Goal: Information Seeking & Learning: Check status

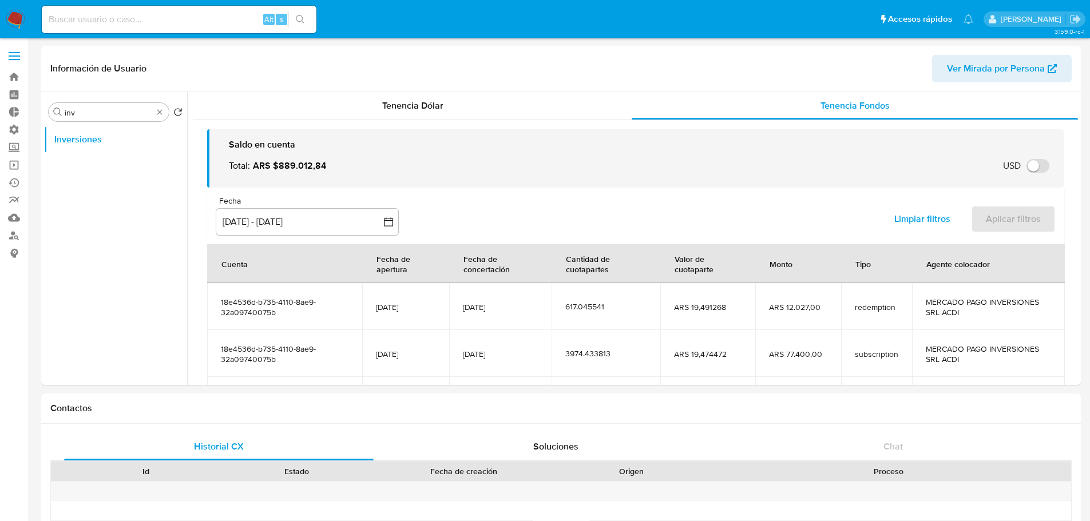
select select "10"
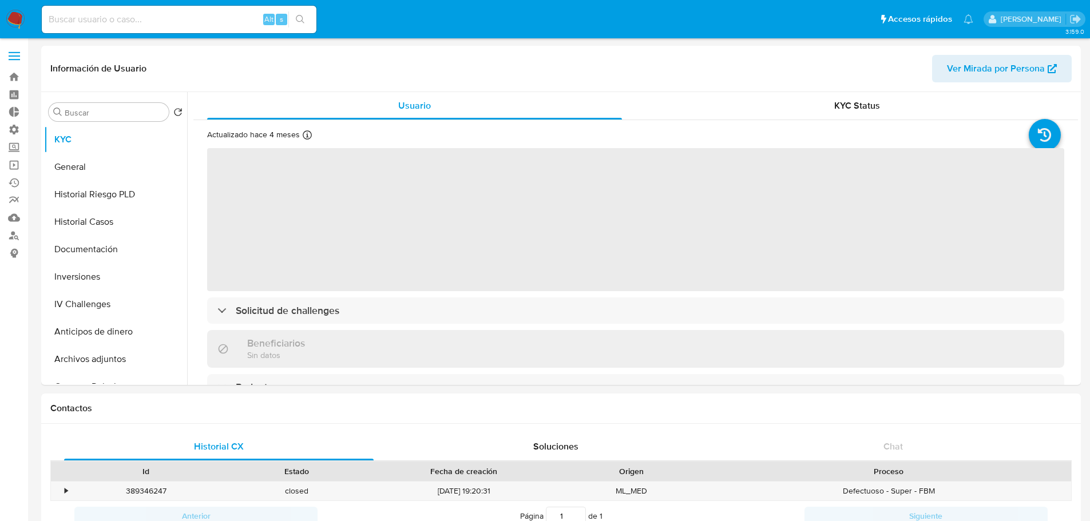
select select "10"
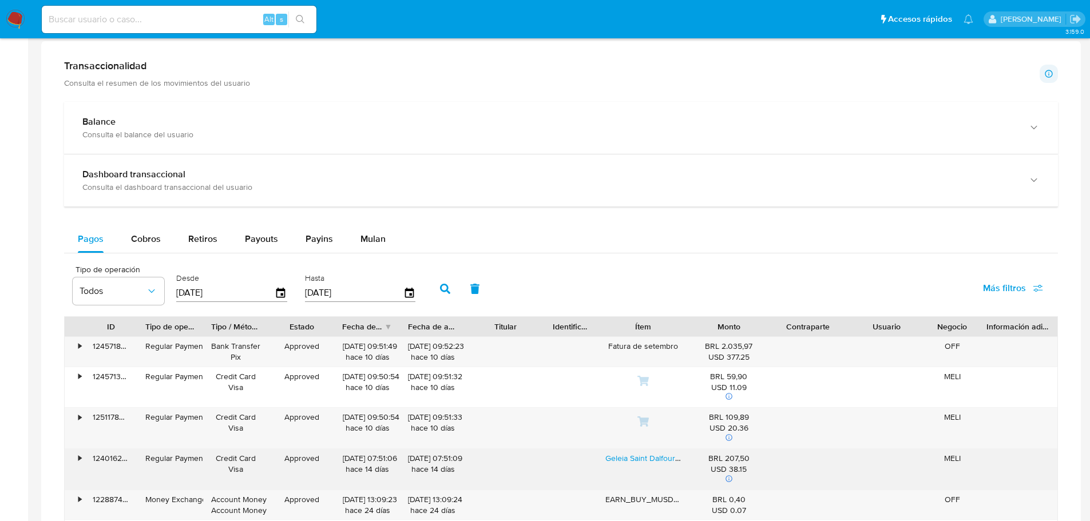
scroll to position [401, 0]
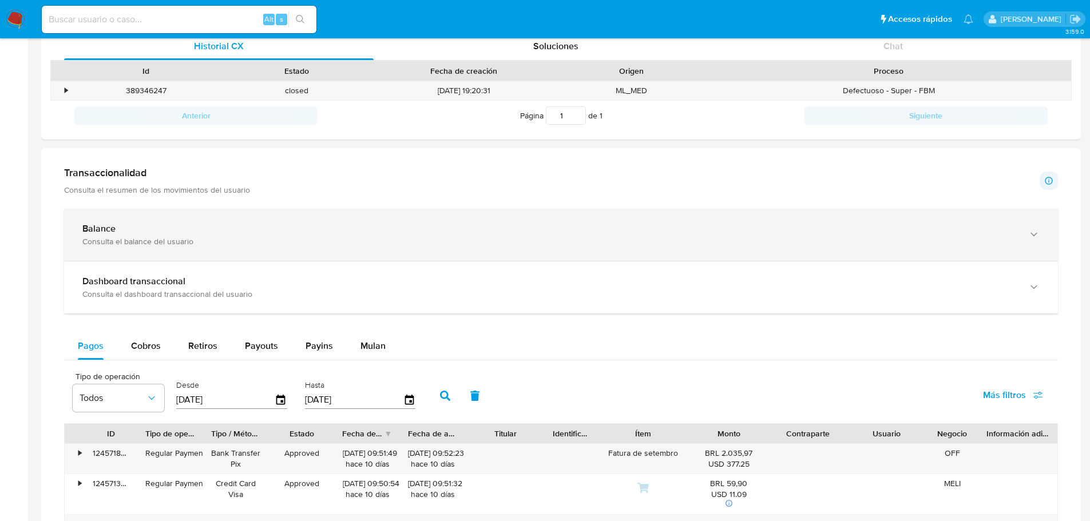
click at [178, 233] on div "Balance" at bounding box center [549, 228] width 934 height 11
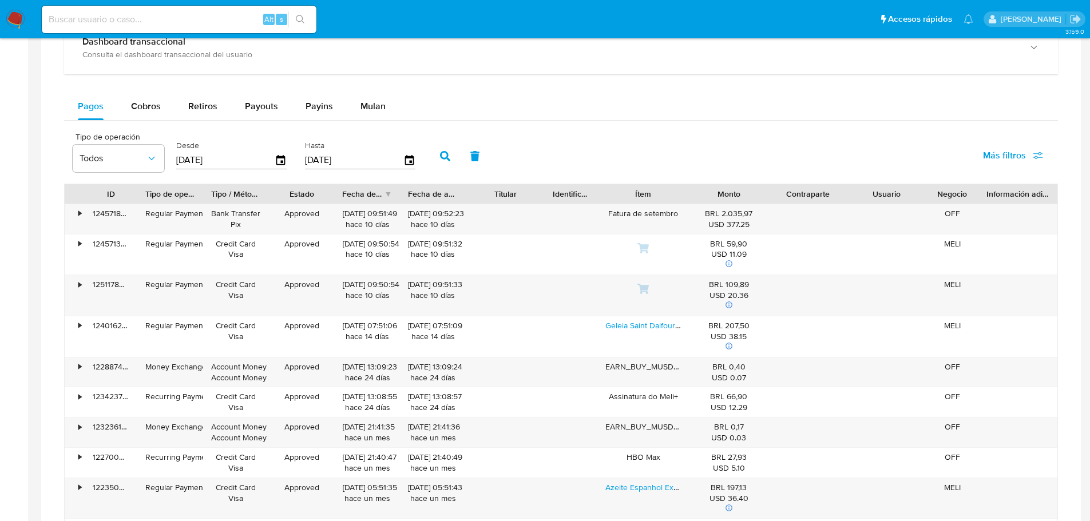
scroll to position [1079, 0]
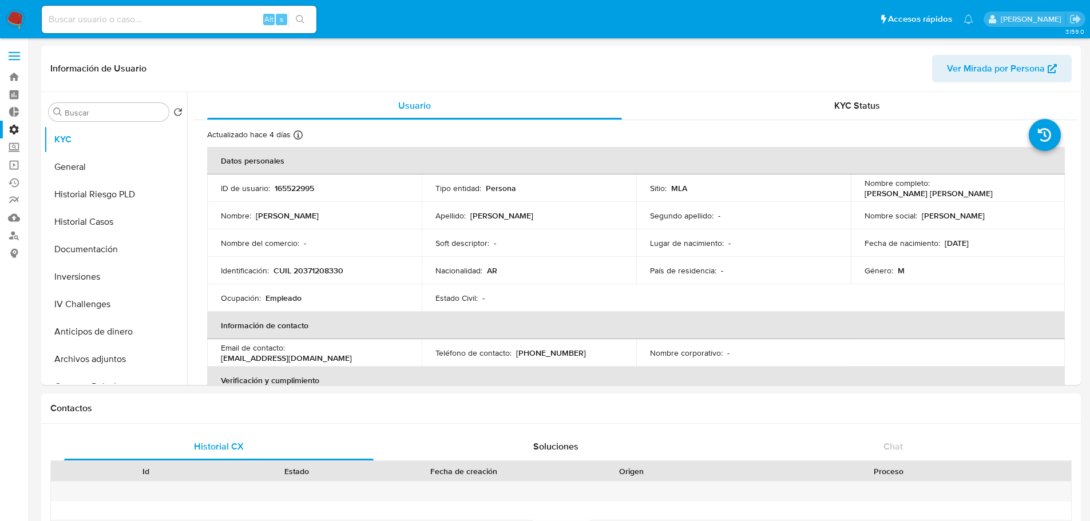
select select "10"
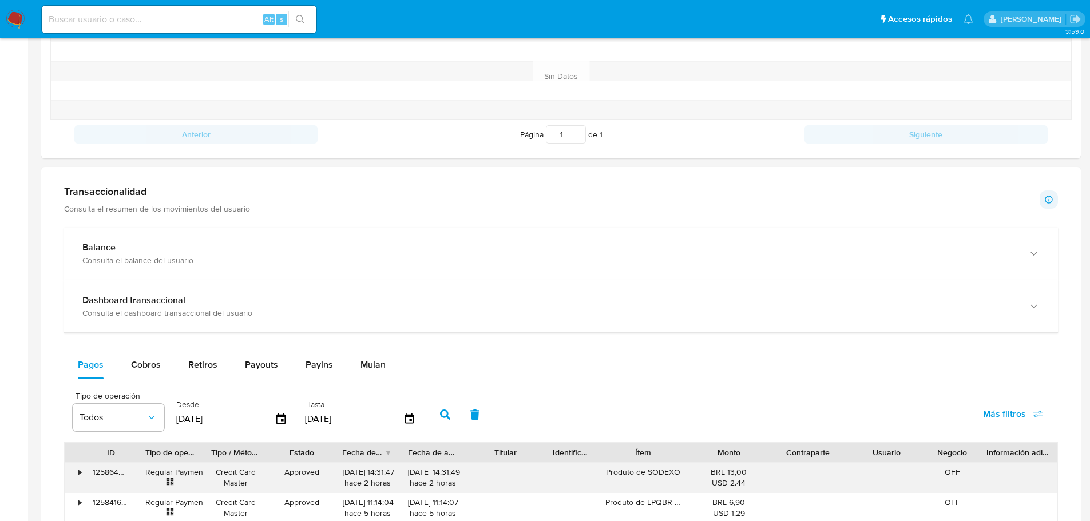
scroll to position [515, 0]
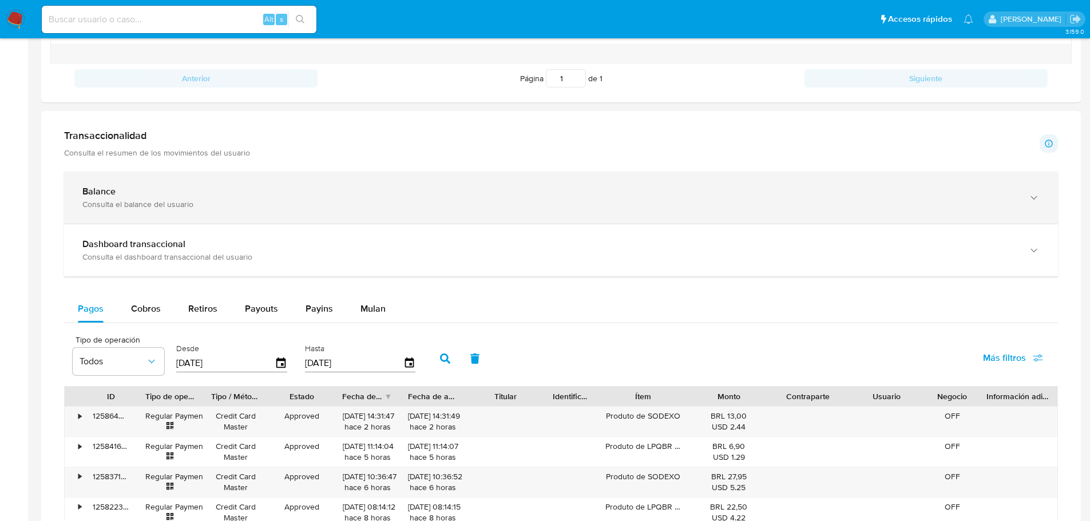
drag, startPoint x: 164, startPoint y: 206, endPoint x: 168, endPoint y: 211, distance: 6.5
click at [164, 205] on div "Consulta el balance del usuario" at bounding box center [549, 204] width 934 height 10
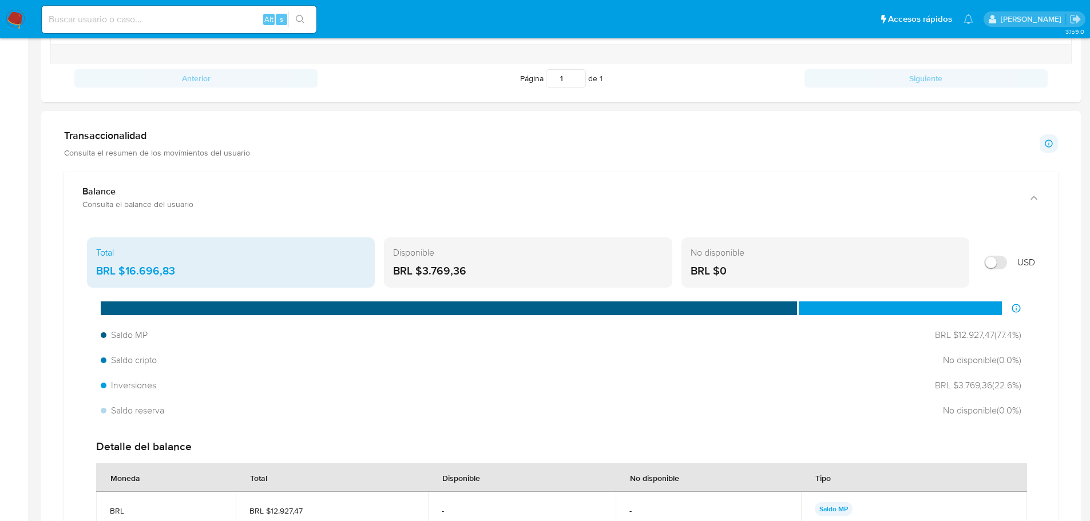
scroll to position [744, 0]
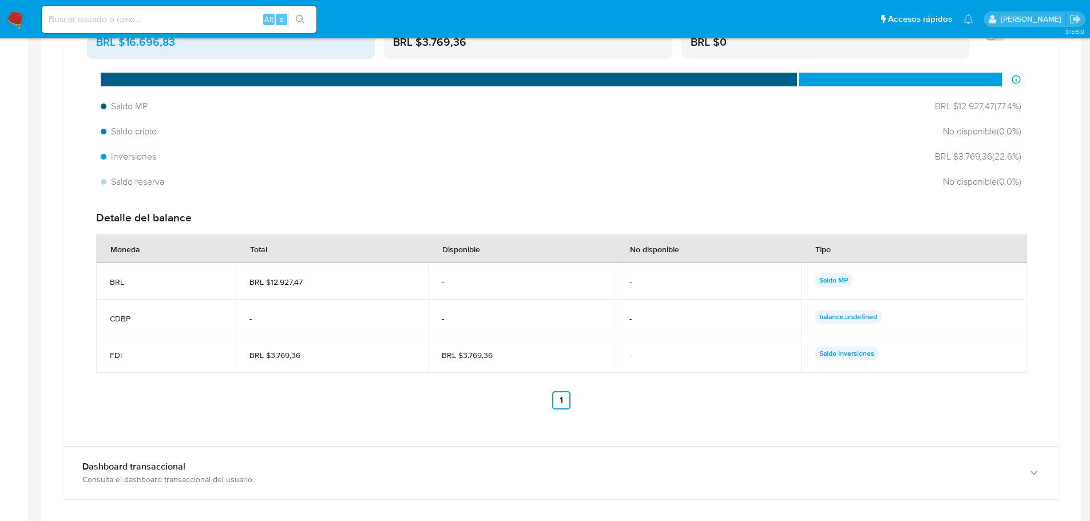
click at [118, 325] on td "CDBP" at bounding box center [166, 318] width 140 height 37
click at [120, 318] on span "CDBP" at bounding box center [166, 319] width 112 height 10
click at [136, 330] on td "CDBP" at bounding box center [166, 318] width 140 height 37
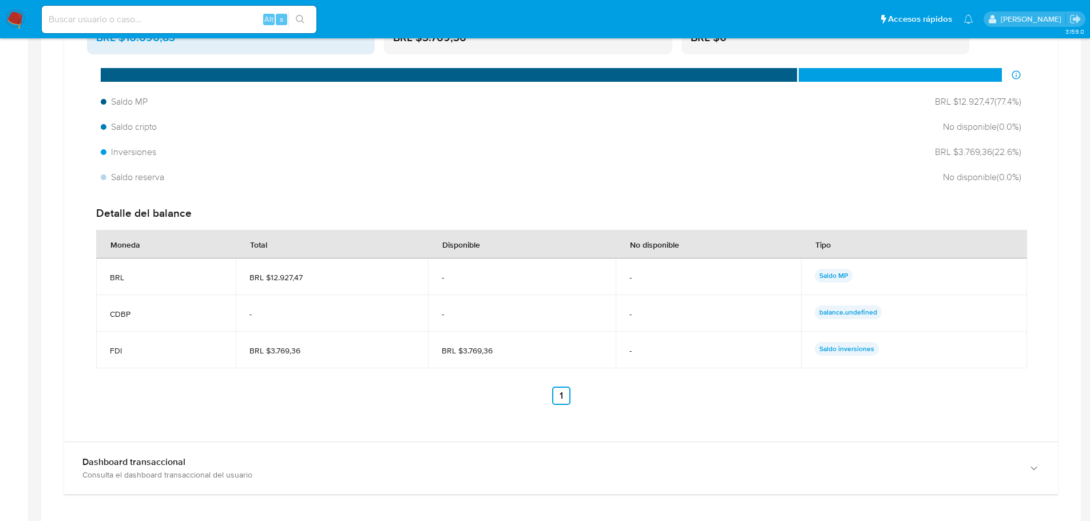
scroll to position [973, 0]
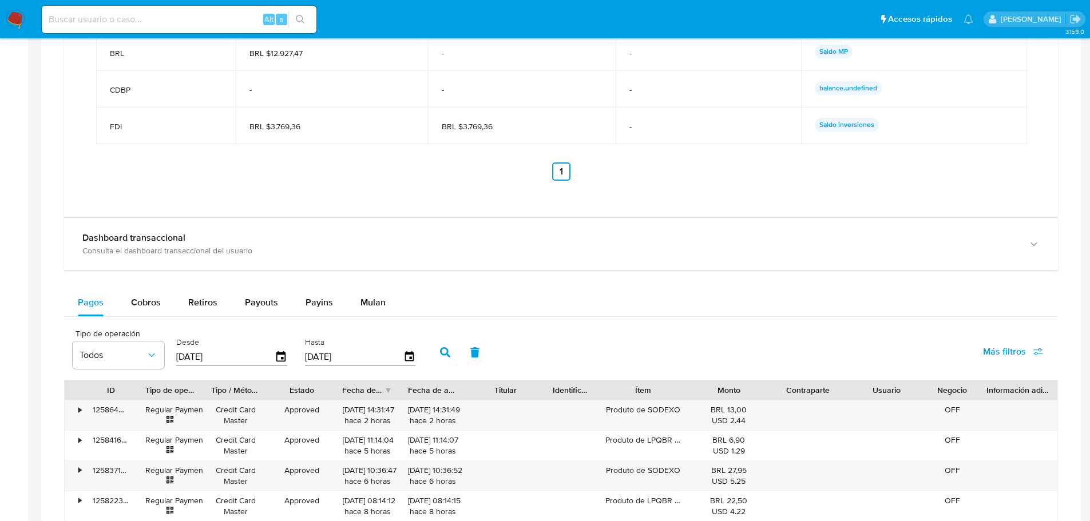
click at [130, 175] on ul "Anterior 1 Siguiente" at bounding box center [561, 171] width 930 height 18
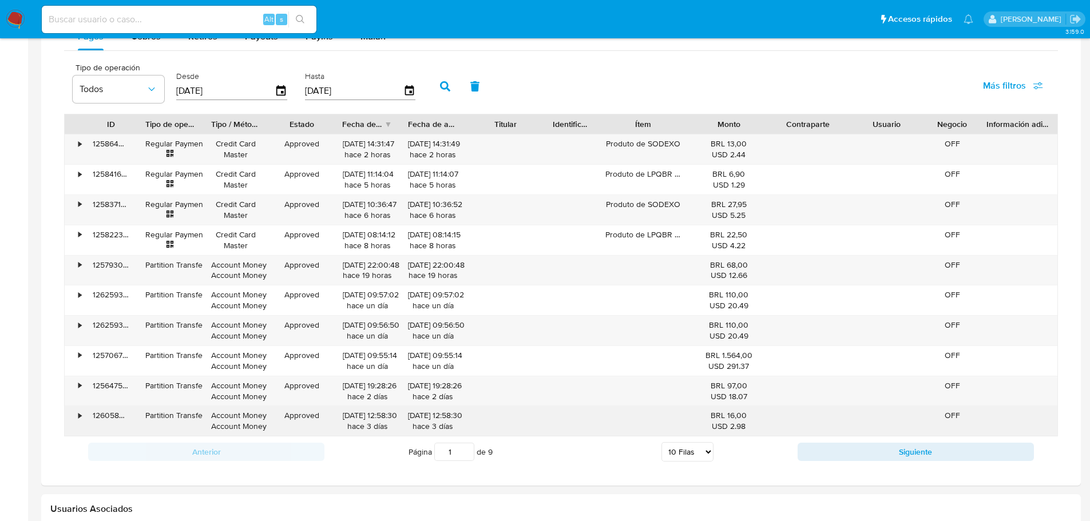
scroll to position [1259, 0]
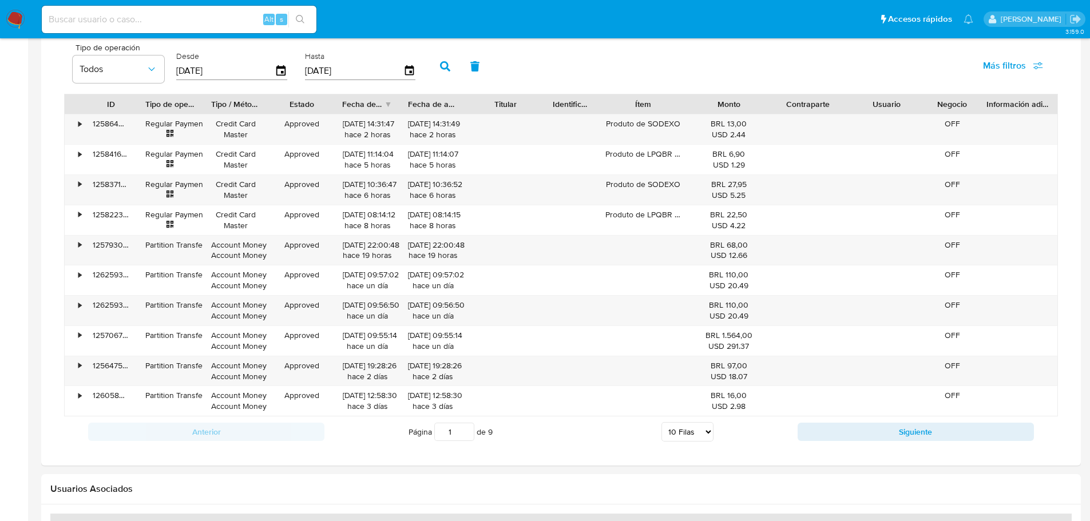
click at [704, 435] on select "5 Filas 10 Filas 20 Filas 25 Filas 50 Filas 100 Filas" at bounding box center [687, 431] width 52 height 19
select select "100"
click at [661, 422] on select "5 Filas 10 Filas 20 Filas 25 Filas 50 Filas 100 Filas" at bounding box center [687, 431] width 52 height 19
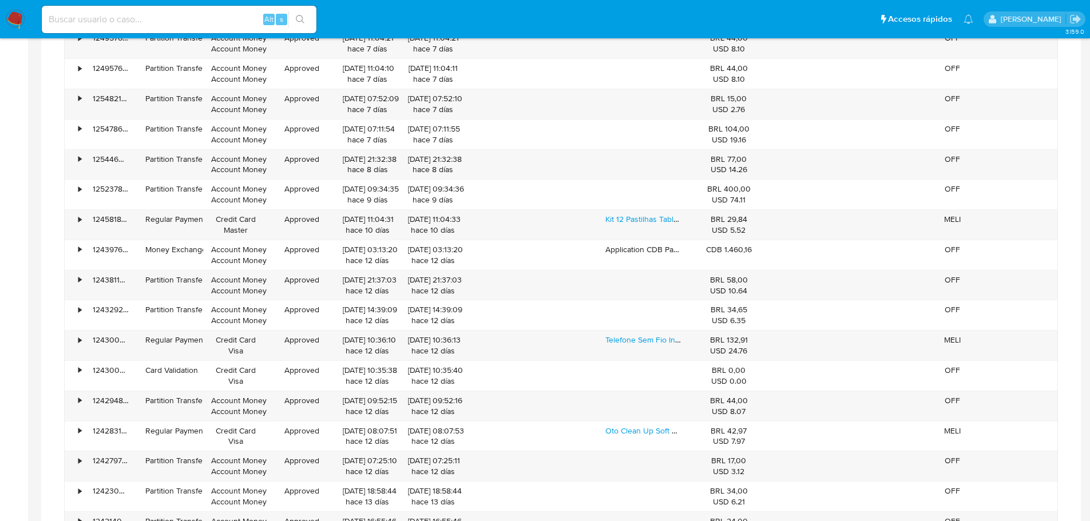
scroll to position [1945, 0]
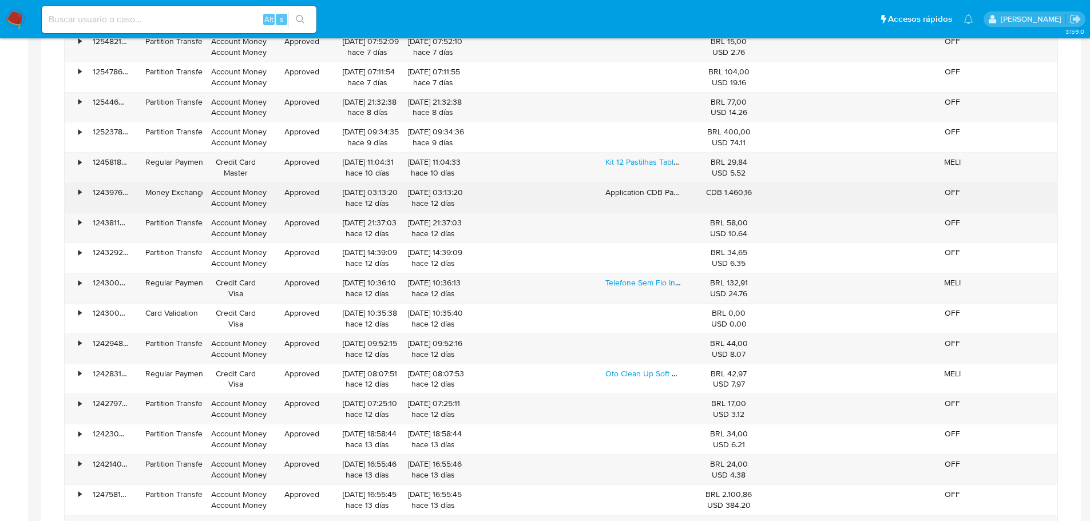
click at [76, 193] on div "•" at bounding box center [75, 198] width 20 height 30
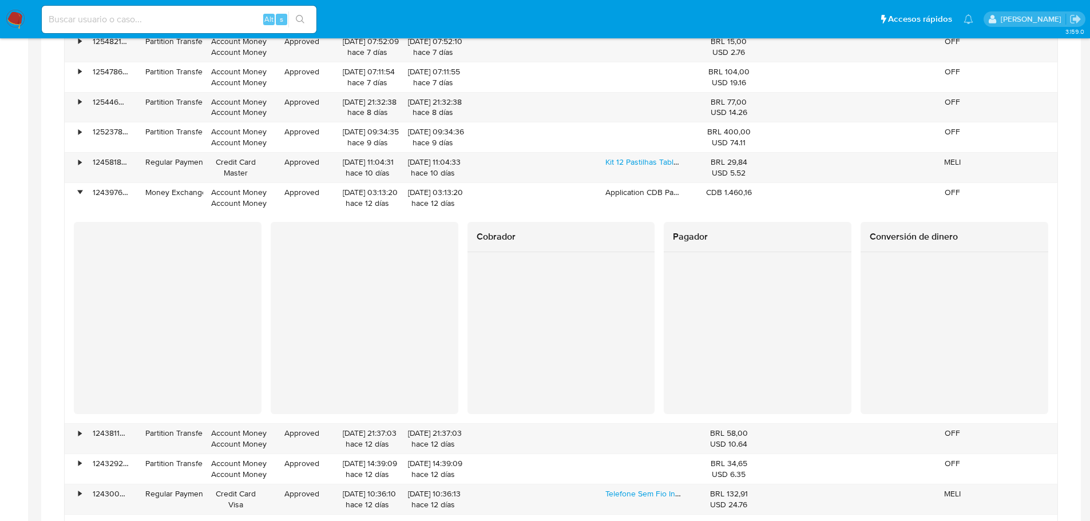
click at [277, 275] on div at bounding box center [365, 318] width 188 height 193
click at [63, 296] on div "Transaccionalidad Consulta el resumen de los movimientos del usuario Informació…" at bounding box center [560, 429] width 1021 height 3478
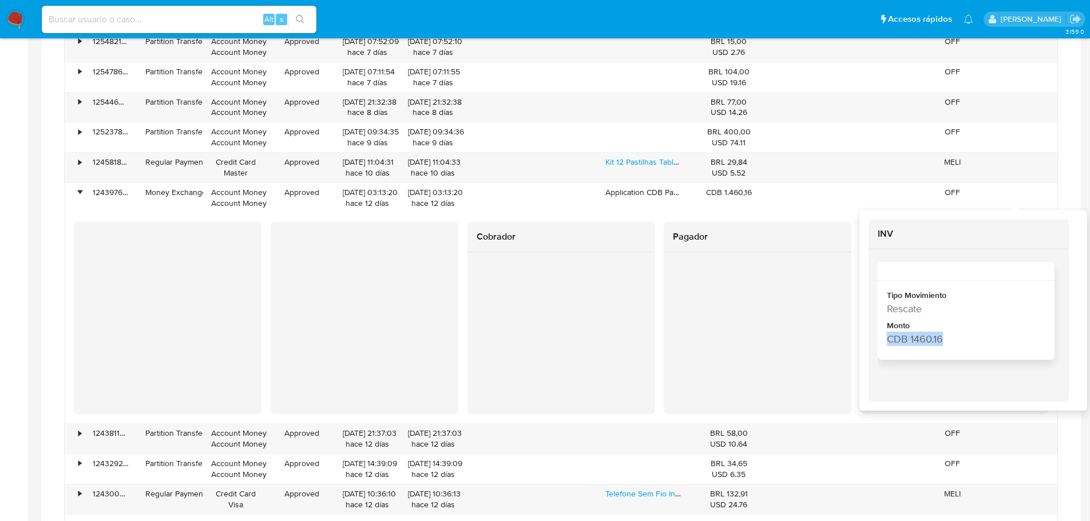
drag, startPoint x: 889, startPoint y: 340, endPoint x: 952, endPoint y: 340, distance: 62.9
click at [952, 340] on div "CDB 1460.16" at bounding box center [965, 339] width 156 height 14
drag, startPoint x: 895, startPoint y: 339, endPoint x: 955, endPoint y: 339, distance: 59.5
click at [955, 339] on div "CDB 1460.16" at bounding box center [965, 339] width 156 height 14
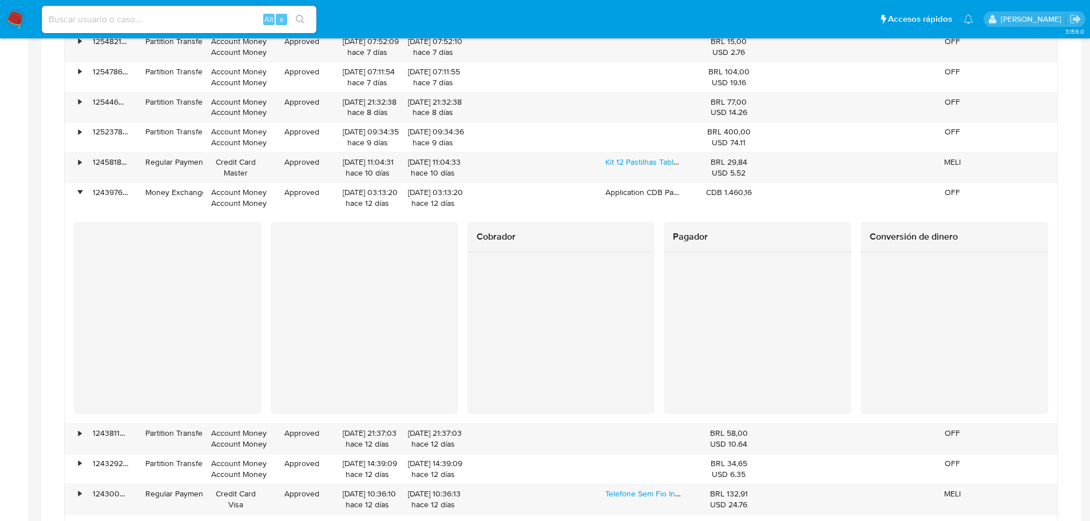
click at [62, 283] on div "Transaccionalidad Consulta el resumen de los movimientos del usuario Informació…" at bounding box center [560, 429] width 1021 height 3478
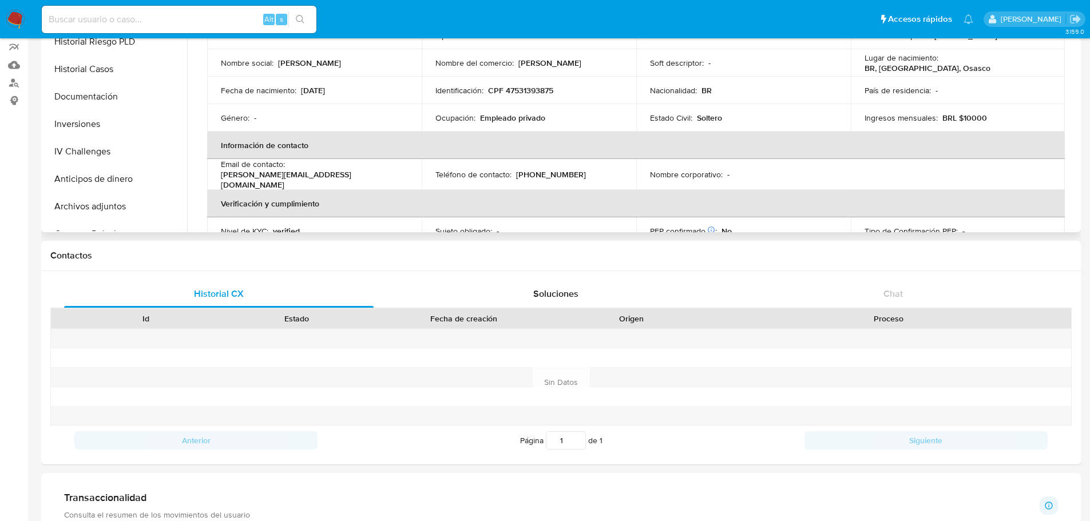
scroll to position [0, 0]
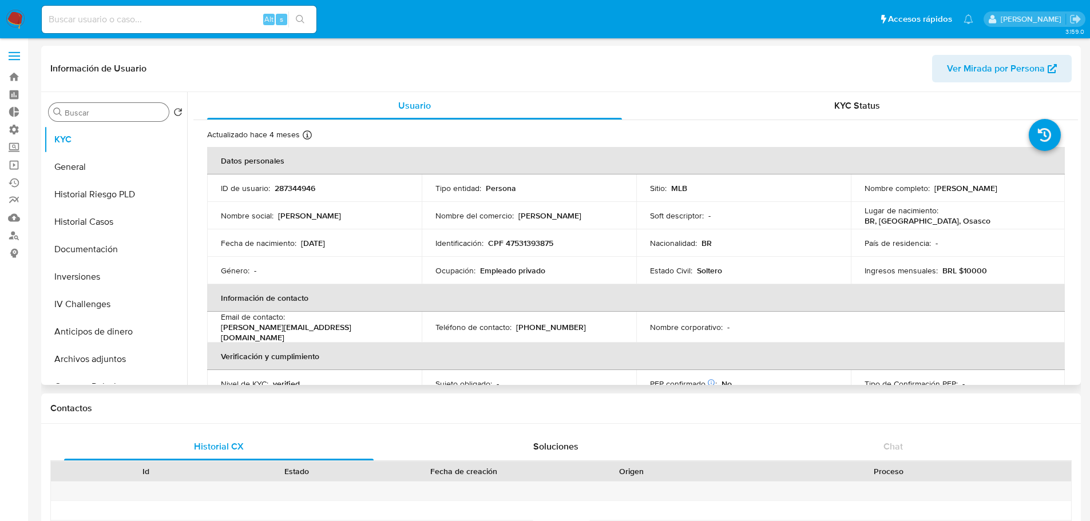
click at [122, 108] on input "Buscar" at bounding box center [115, 113] width 100 height 10
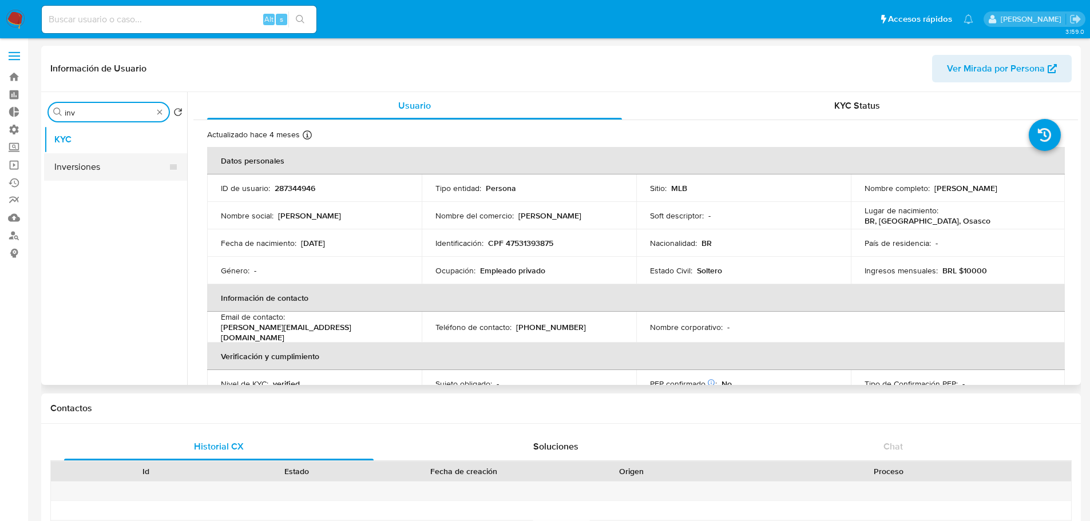
type input "inv"
click at [104, 169] on button "Inversiones" at bounding box center [111, 166] width 134 height 27
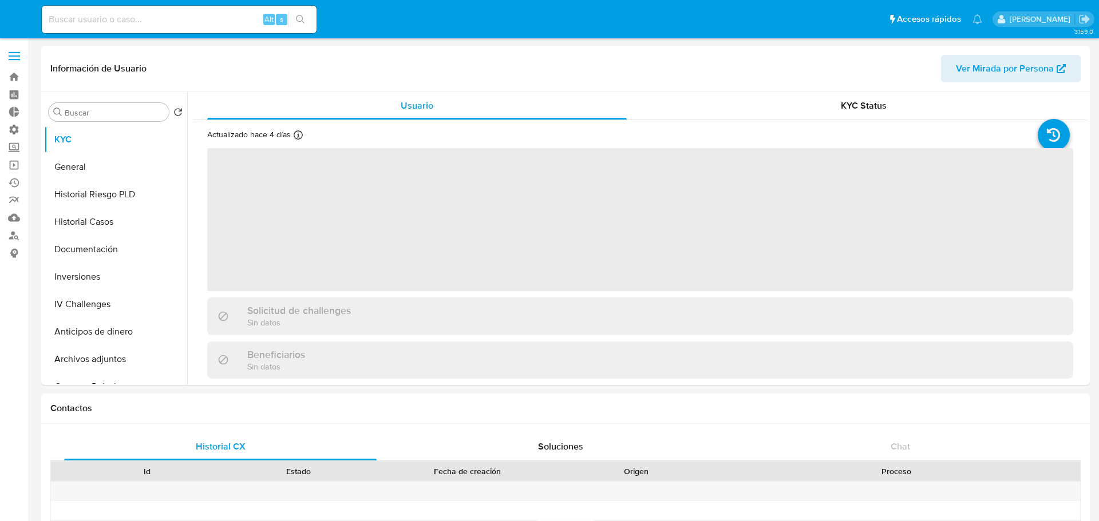
select select "10"
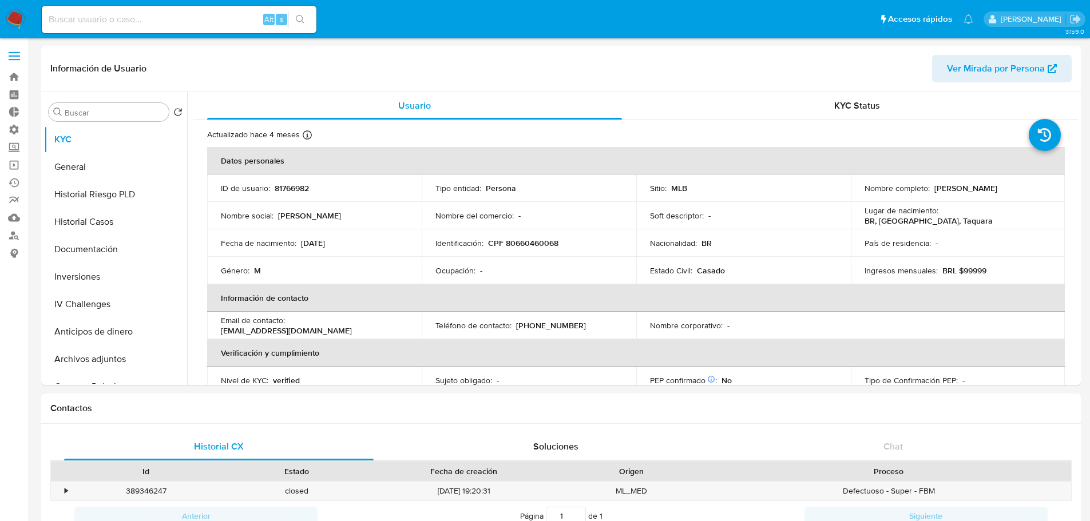
select select "10"
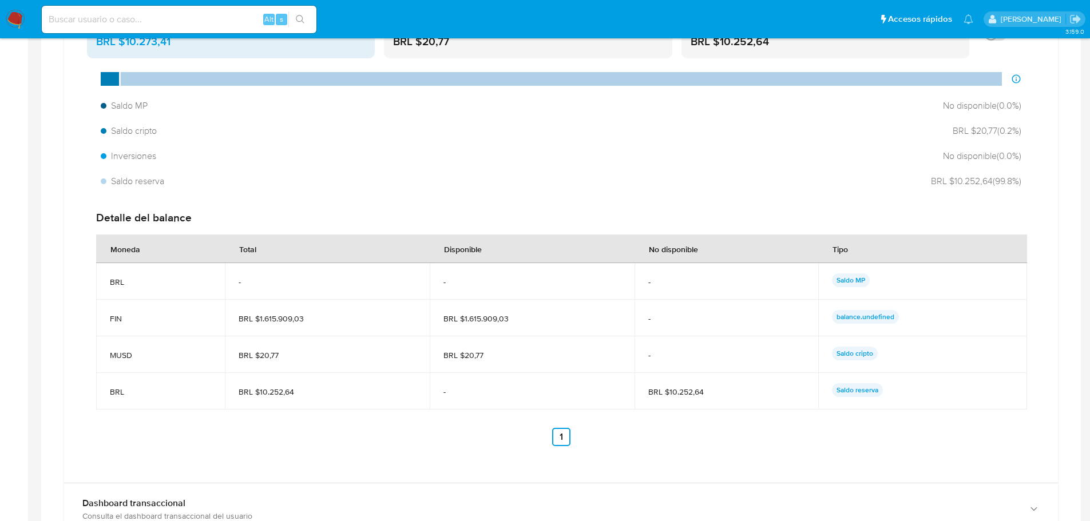
scroll to position [687, 0]
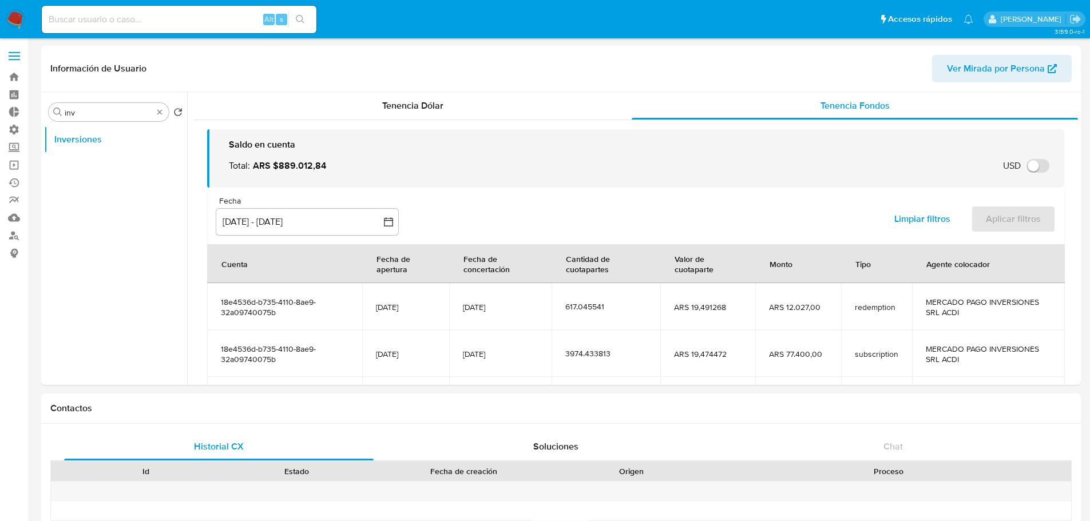
select select "10"
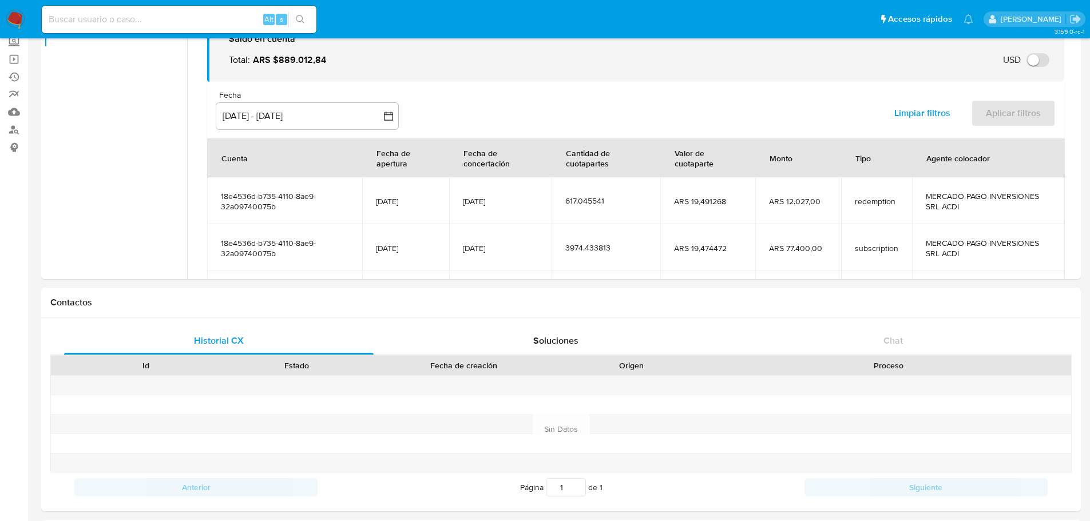
scroll to position [65, 0]
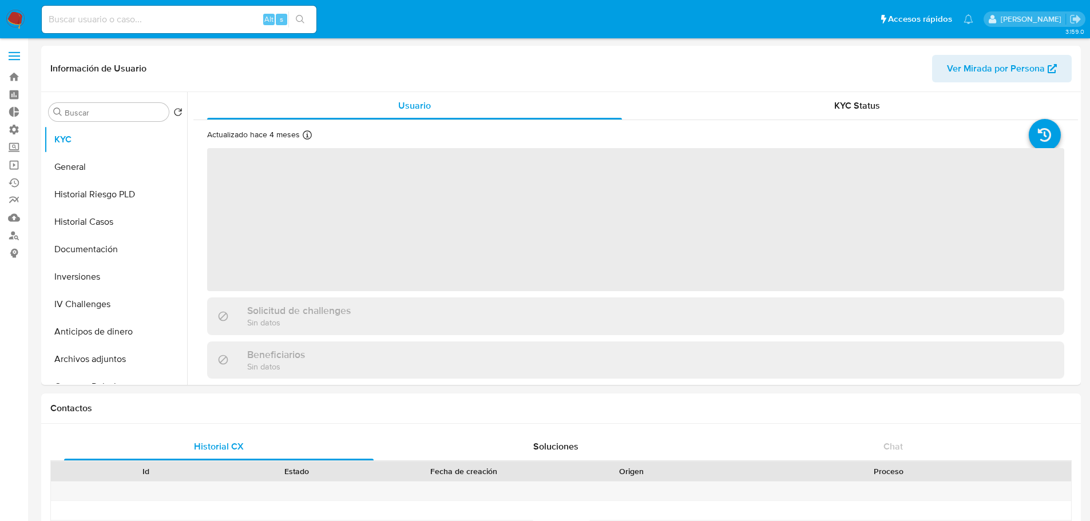
select select "10"
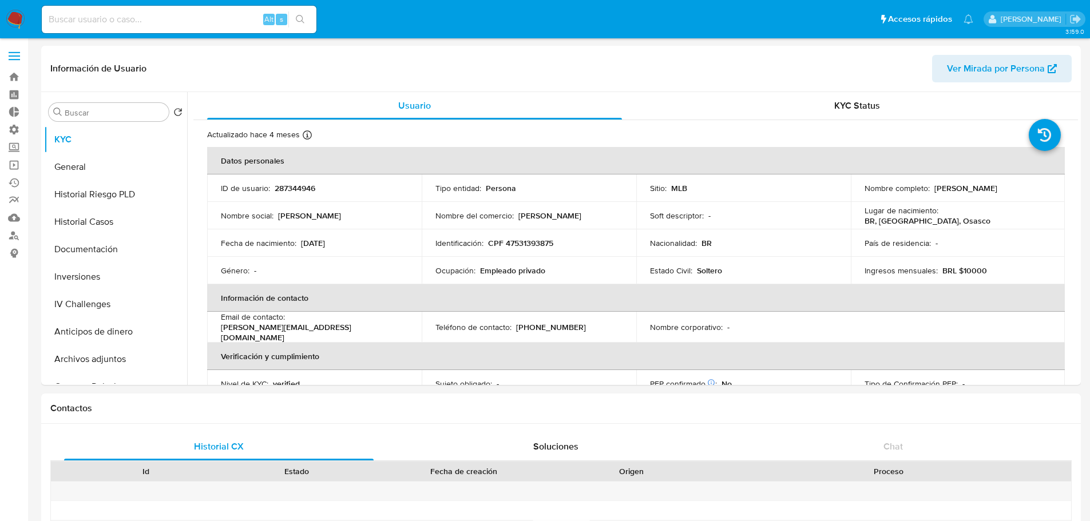
drag, startPoint x: 34, startPoint y: 310, endPoint x: 41, endPoint y: 304, distance: 8.1
